Goal: Task Accomplishment & Management: Manage account settings

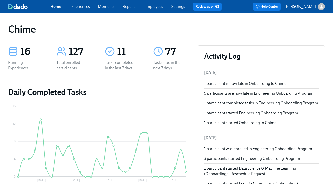
click at [74, 7] on link "Experiences" at bounding box center [79, 6] width 21 height 5
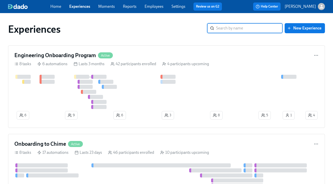
click at [108, 9] on link "Moments" at bounding box center [106, 6] width 17 height 5
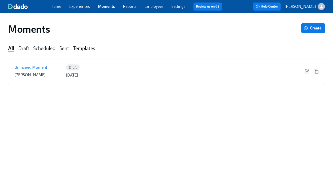
click at [133, 8] on link "Reports" at bounding box center [130, 6] width 14 height 5
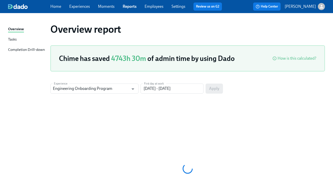
click at [159, 7] on link "Employees" at bounding box center [153, 6] width 19 height 5
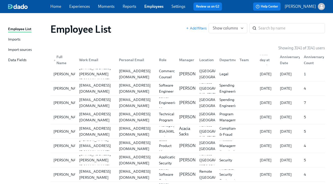
click at [84, 7] on link "Experiences" at bounding box center [79, 6] width 21 height 5
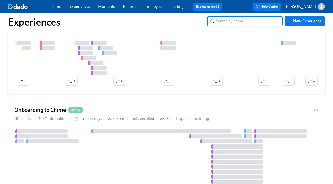
scroll to position [83, 0]
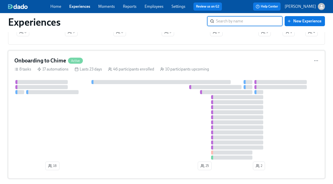
click at [119, 118] on div at bounding box center [166, 120] width 304 height 80
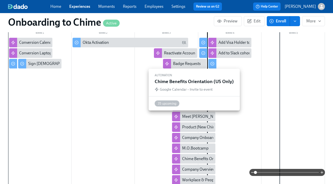
scroll to position [190, 0]
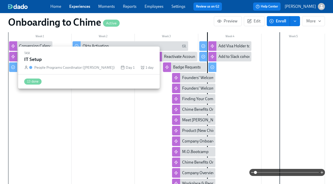
click at [14, 67] on icon at bounding box center [13, 67] width 4 height 4
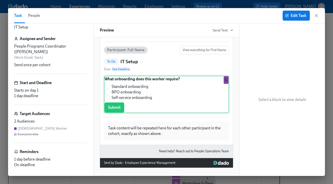
scroll to position [39, 0]
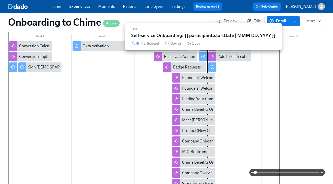
click at [204, 55] on circle at bounding box center [202, 56] width 3 height 3
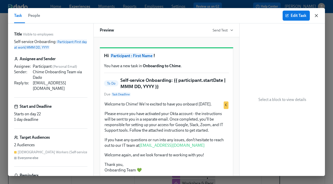
click at [318, 14] on icon "button" at bounding box center [316, 15] width 5 height 5
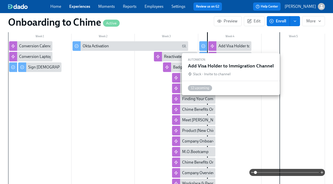
click at [214, 45] on div at bounding box center [212, 46] width 8 height 10
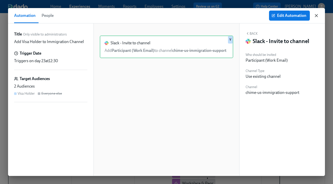
click at [318, 14] on icon "button" at bounding box center [316, 15] width 5 height 5
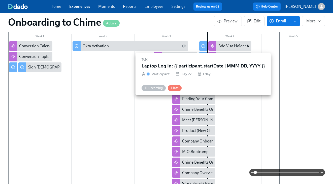
click at [204, 44] on div at bounding box center [203, 46] width 8 height 10
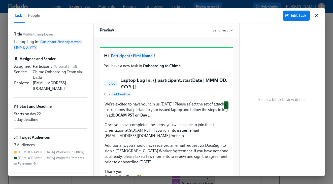
click at [317, 13] on icon "button" at bounding box center [316, 15] width 5 height 5
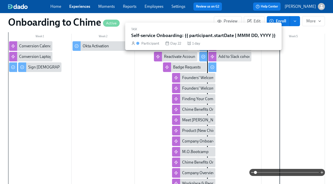
click at [204, 57] on icon at bounding box center [203, 57] width 4 height 4
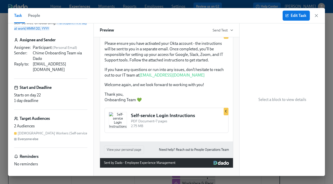
scroll to position [92, 0]
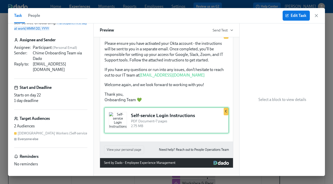
click at [127, 112] on div "Self-service Login Instructions PDF Document • 7 pages 2.75 MB C" at bounding box center [166, 120] width 125 height 26
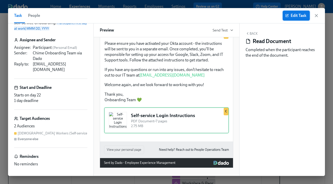
click at [295, 18] on span "Edit Task" at bounding box center [296, 15] width 20 height 5
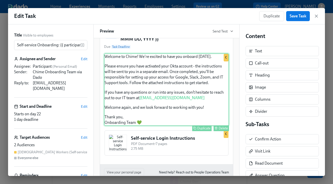
scroll to position [93, 0]
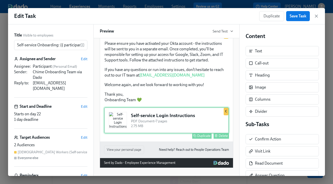
click at [169, 123] on div "Self-service Login Instructions PDF Document • 7 pages 2.75 MB Duplicate Delete…" at bounding box center [166, 120] width 125 height 26
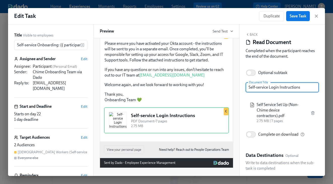
scroll to position [7, 0]
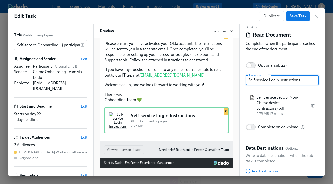
click at [273, 99] on span "Self Service Set Up (Non-Chime device contractors).pdf" at bounding box center [281, 103] width 50 height 17
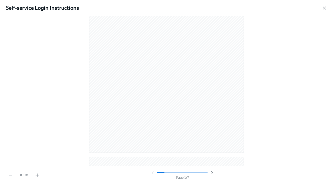
scroll to position [0, 0]
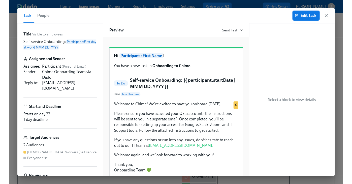
scroll to position [0, 793]
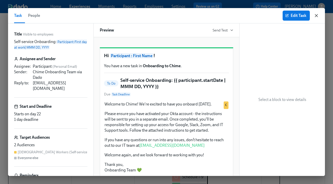
click at [318, 15] on icon "button" at bounding box center [316, 15] width 5 height 5
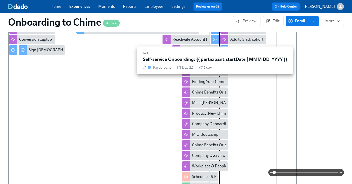
click at [213, 40] on icon at bounding box center [214, 40] width 4 height 4
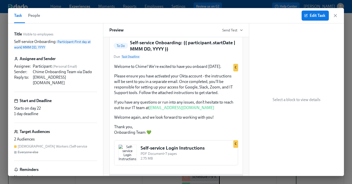
scroll to position [91, 0]
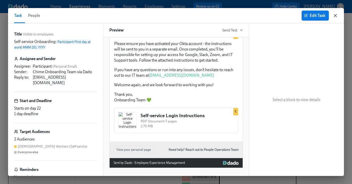
click at [333, 14] on div "Task People Edit Task" at bounding box center [176, 15] width 336 height 15
click at [333, 16] on icon "button" at bounding box center [335, 15] width 3 height 3
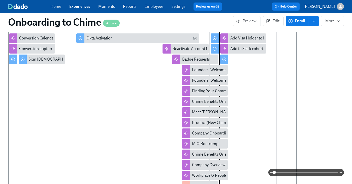
scroll to position [186, 0]
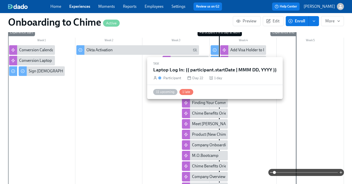
click at [215, 49] on icon at bounding box center [214, 50] width 4 height 4
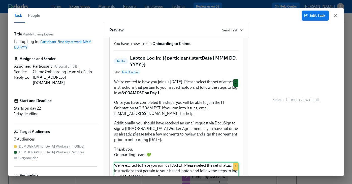
scroll to position [19, 0]
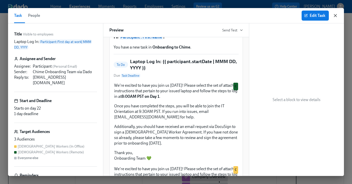
click at [333, 16] on icon "button" at bounding box center [335, 15] width 5 height 5
